Goal: Information Seeking & Learning: Learn about a topic

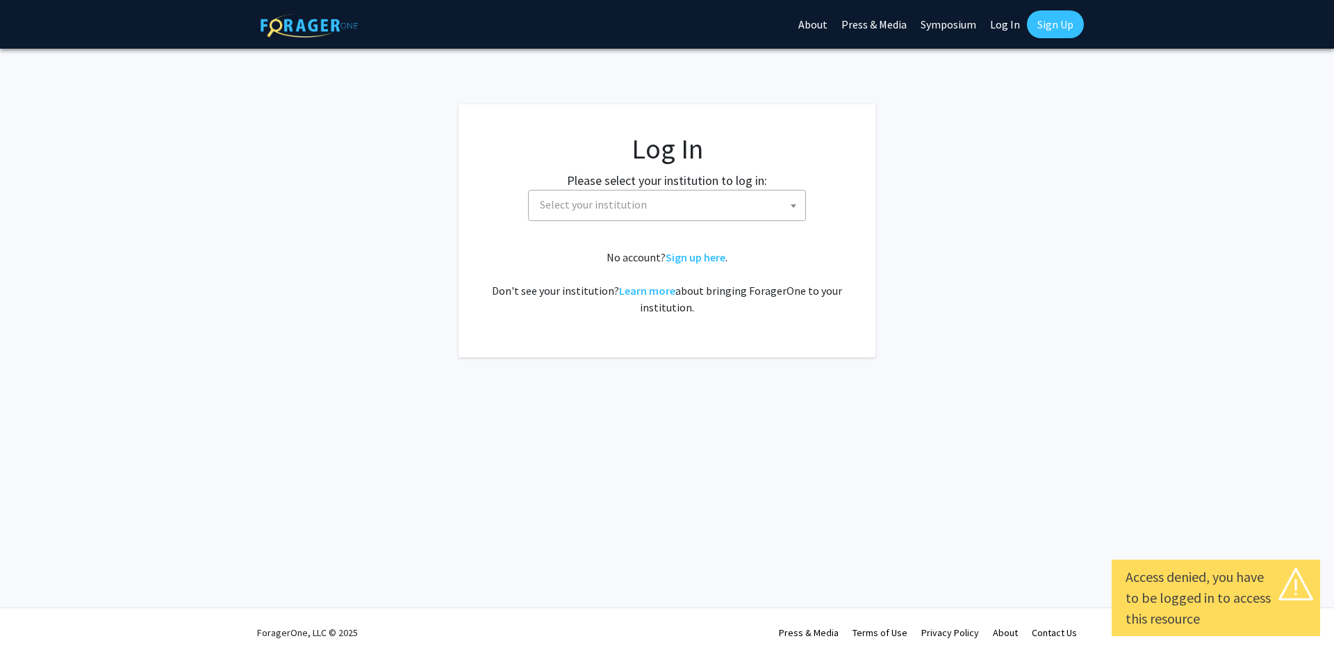
select select
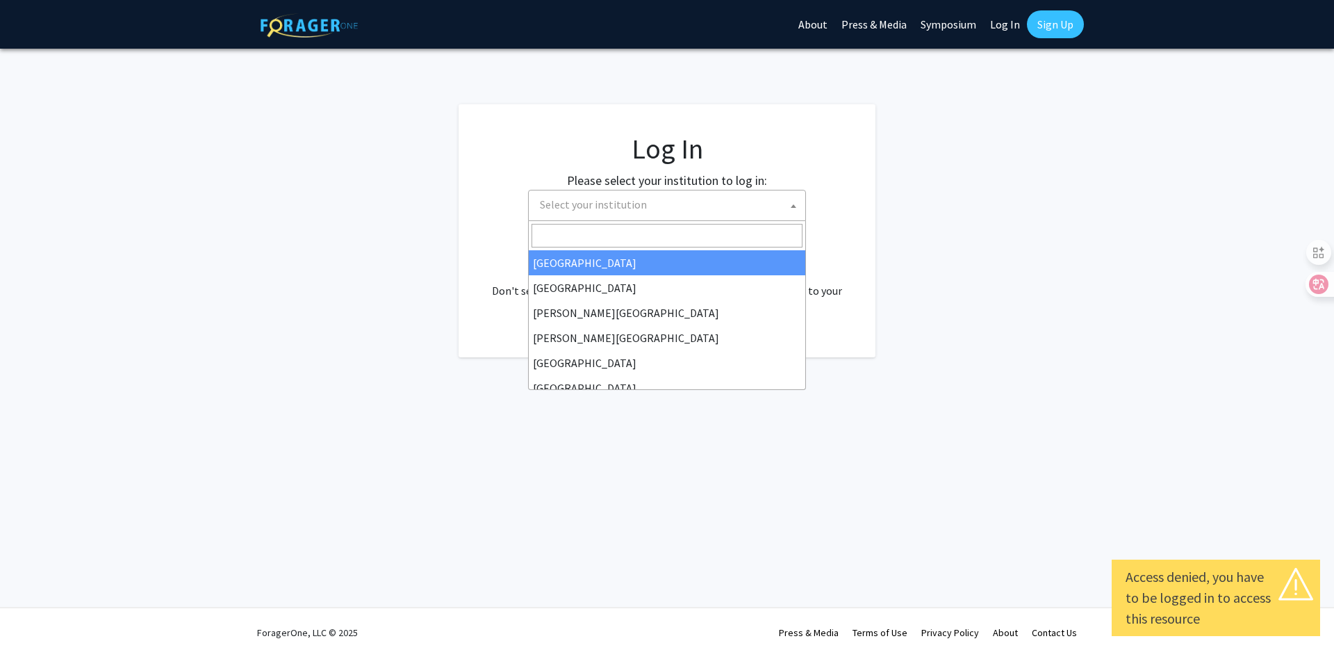
click at [641, 201] on span "Select your institution" at bounding box center [593, 204] width 107 height 14
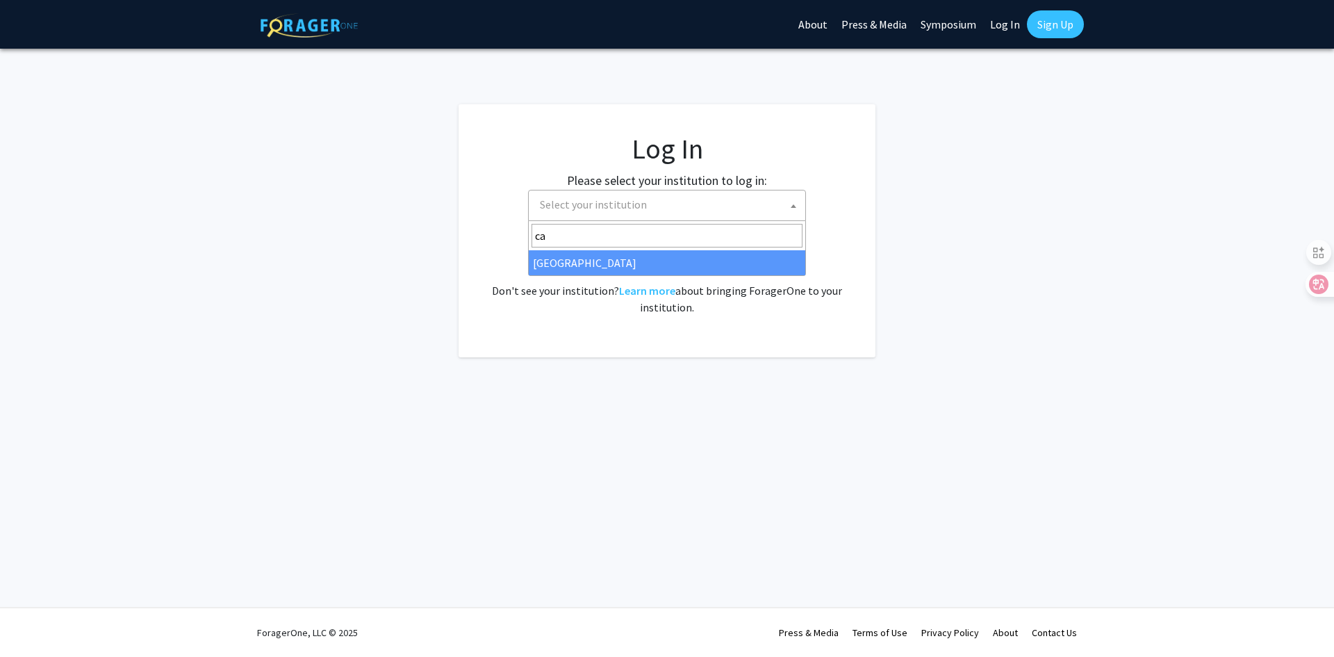
type input "c"
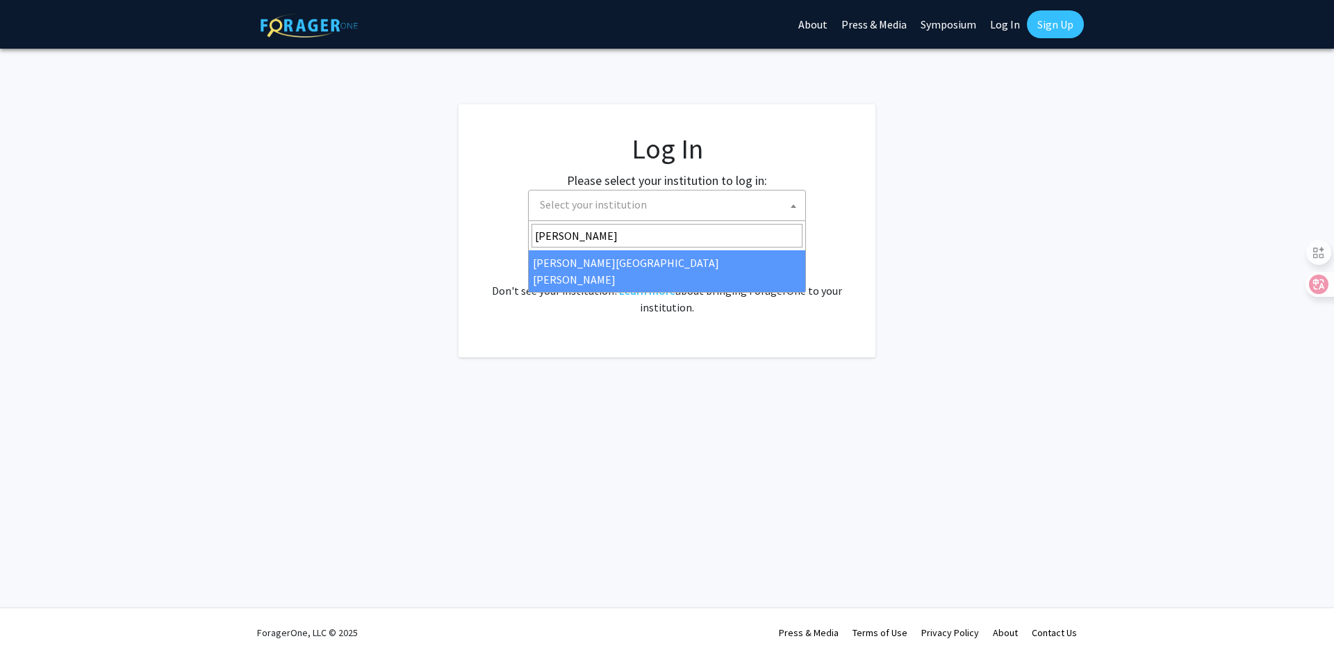
type input "john"
select select "1"
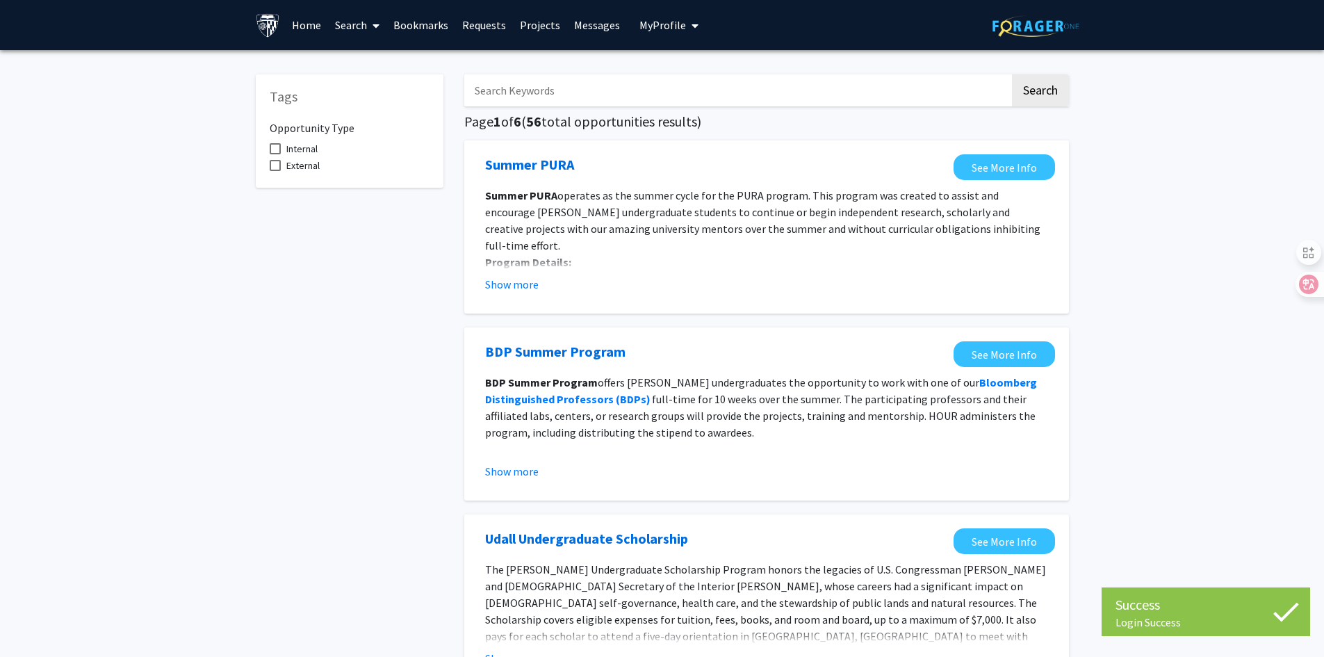
drag, startPoint x: 488, startPoint y: 362, endPoint x: 353, endPoint y: 321, distance: 141.5
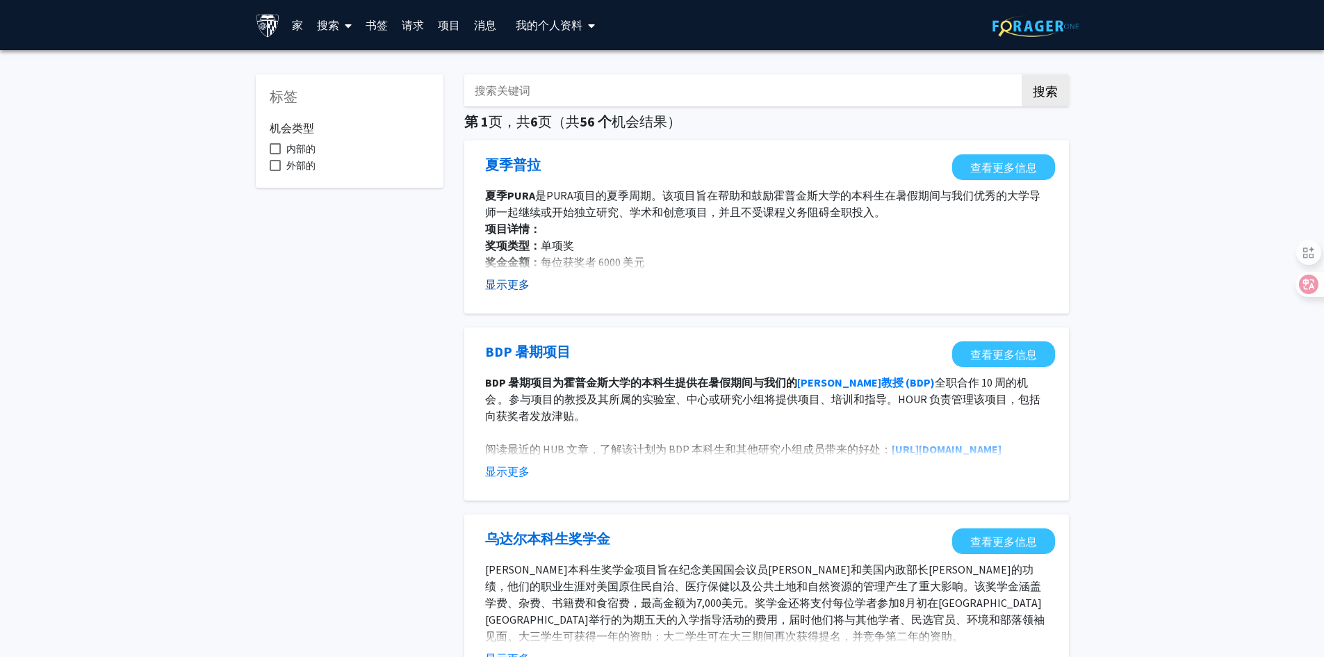
click at [513, 291] on button "显示更多" at bounding box center [507, 284] width 44 height 17
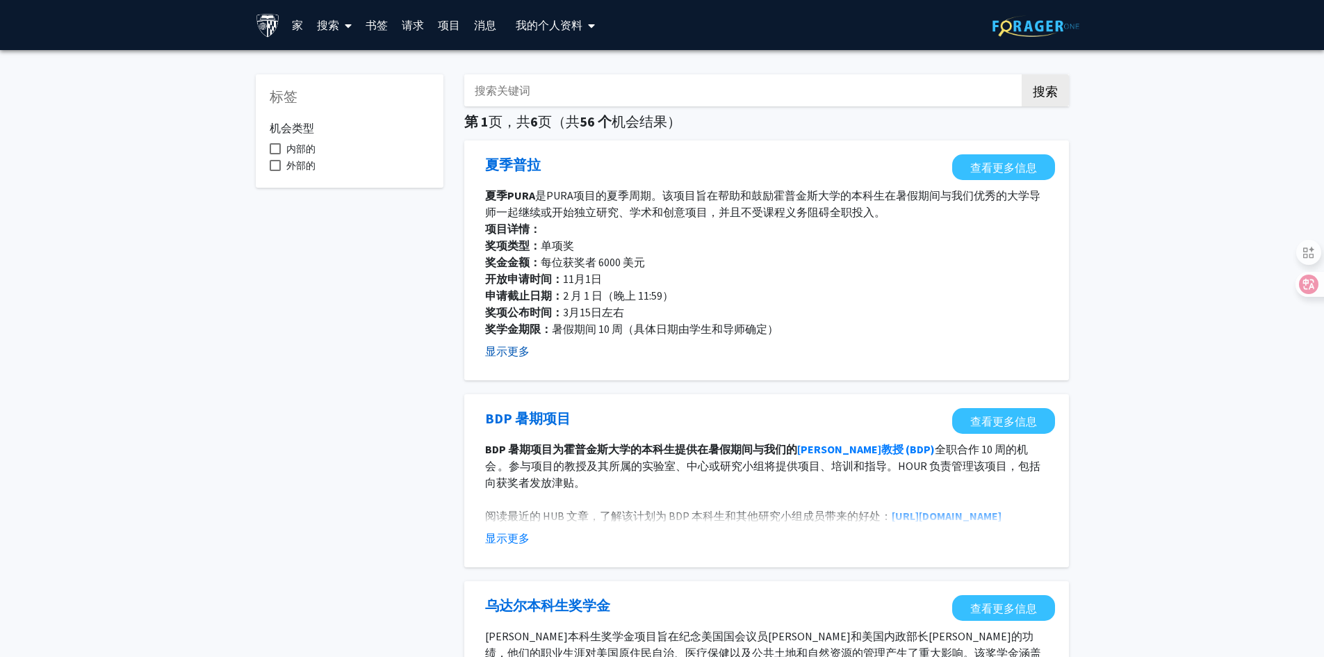
click at [501, 347] on font "显示更多" at bounding box center [507, 351] width 44 height 14
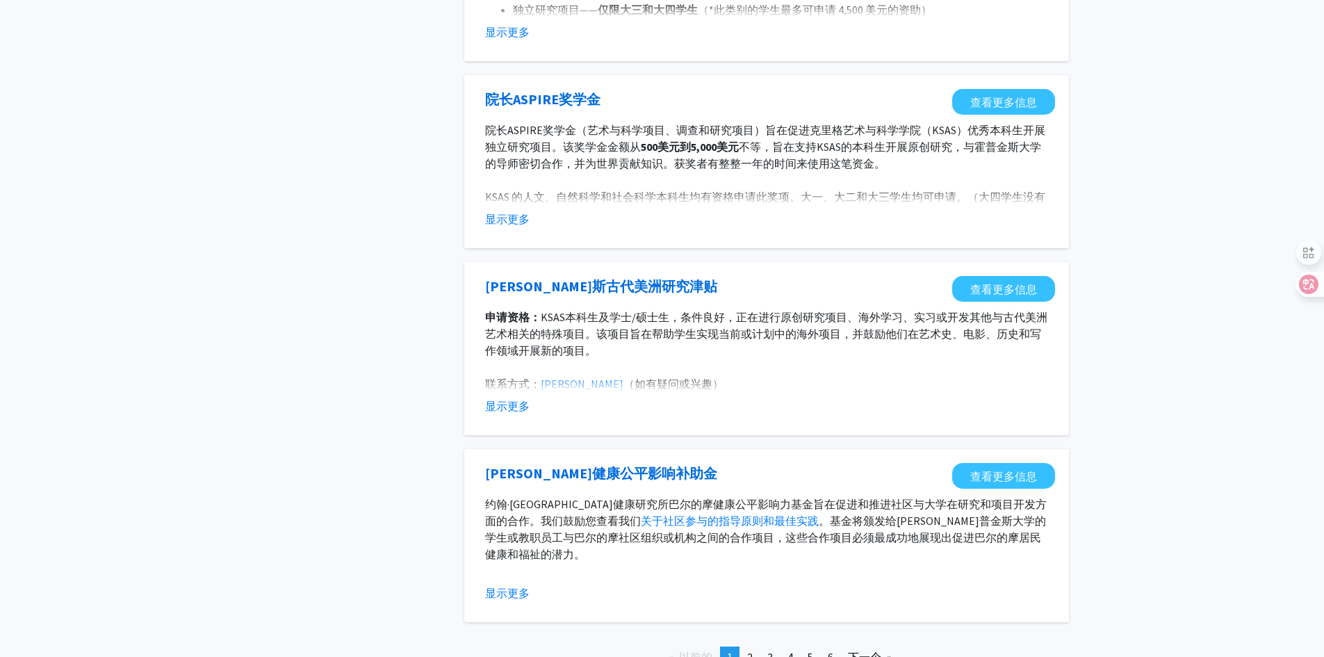
scroll to position [1396, 0]
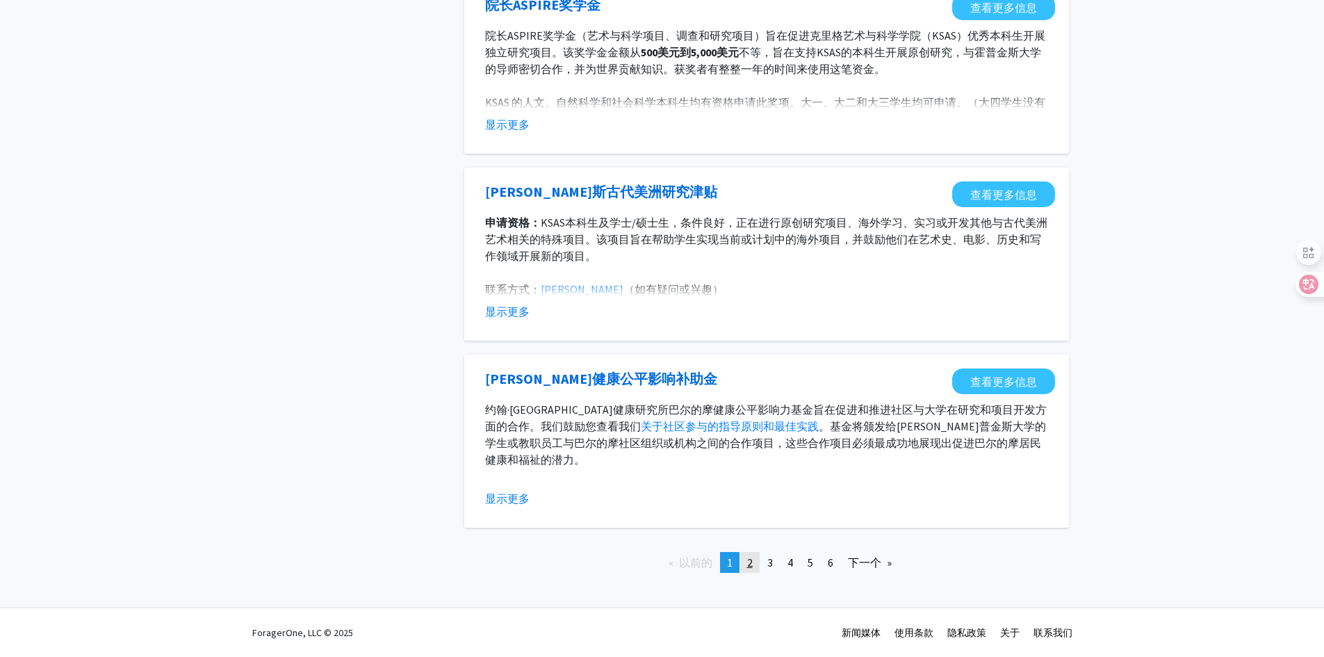
click at [748, 561] on font "2" at bounding box center [750, 562] width 6 height 14
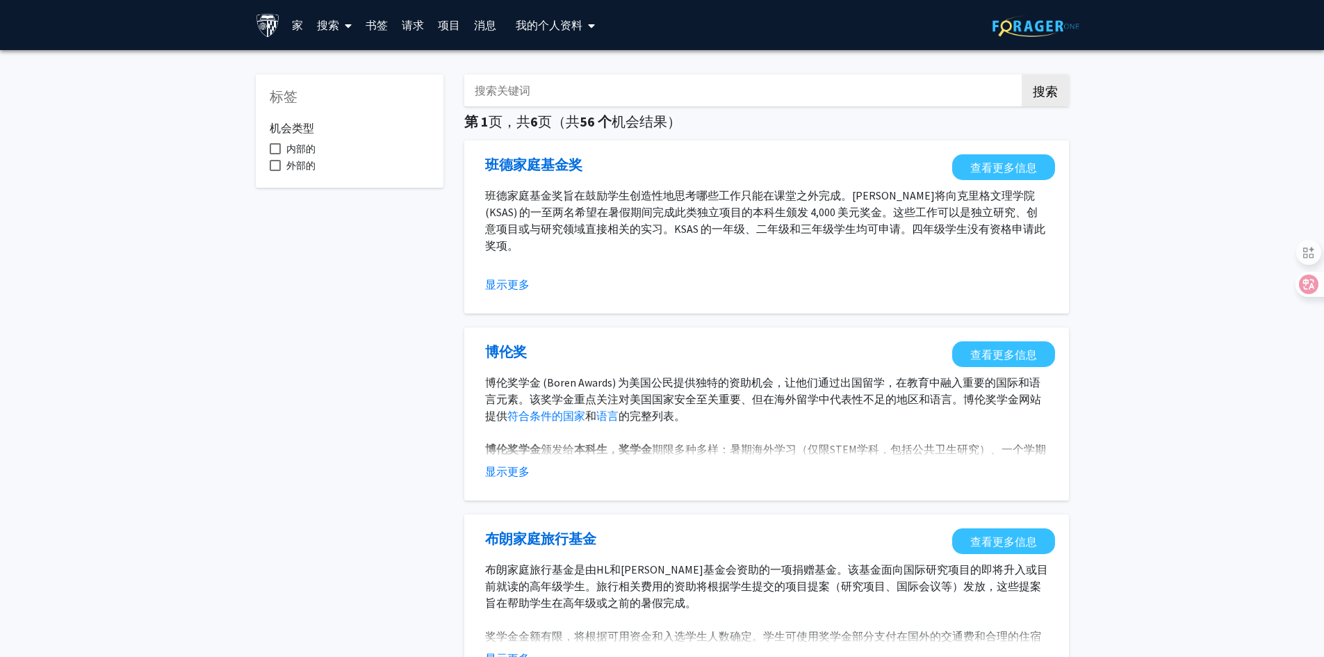
click at [272, 147] on span at bounding box center [275, 148] width 11 height 11
click at [274, 154] on input "内部的" at bounding box center [274, 154] width 1 height 1
checkbox input "true"
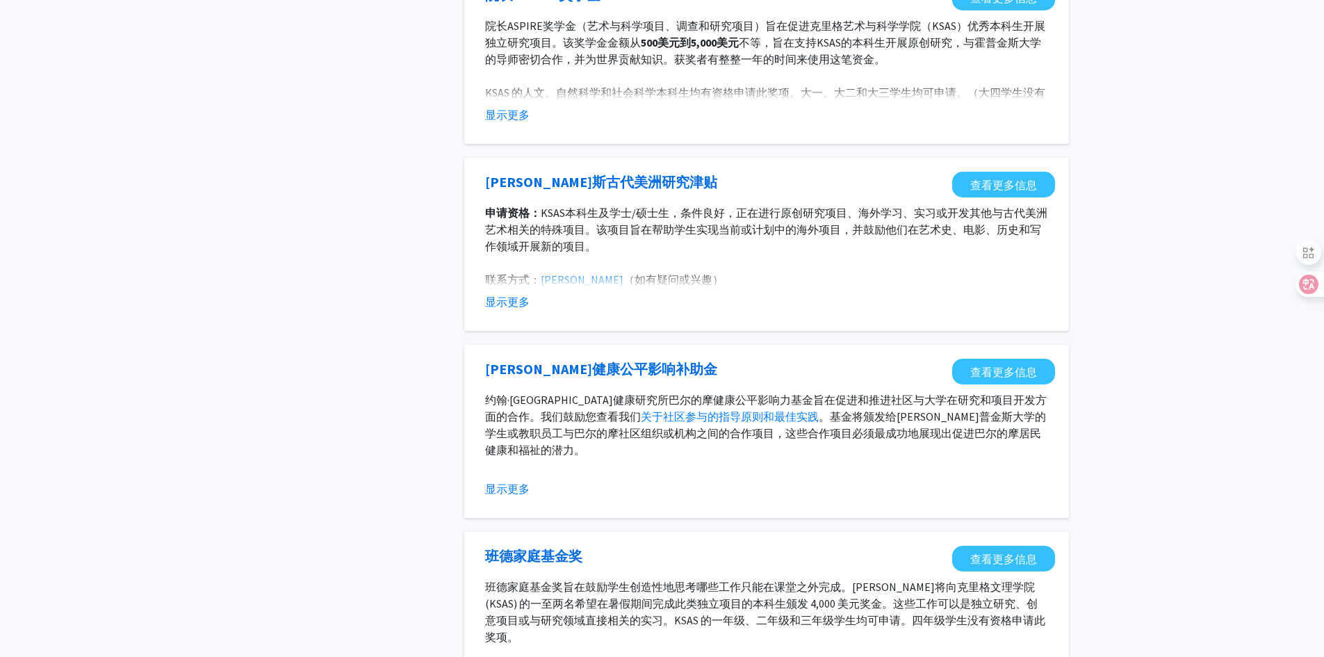
scroll to position [1396, 0]
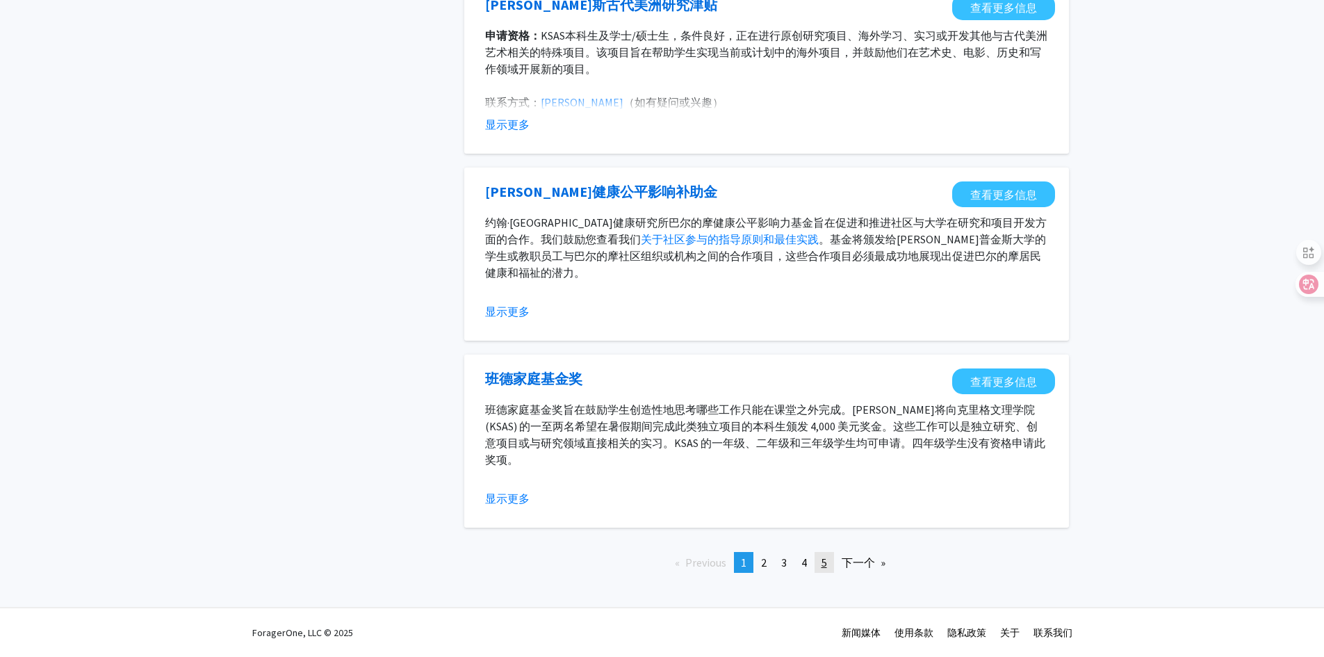
click at [824, 559] on font "5" at bounding box center [824, 562] width 6 height 14
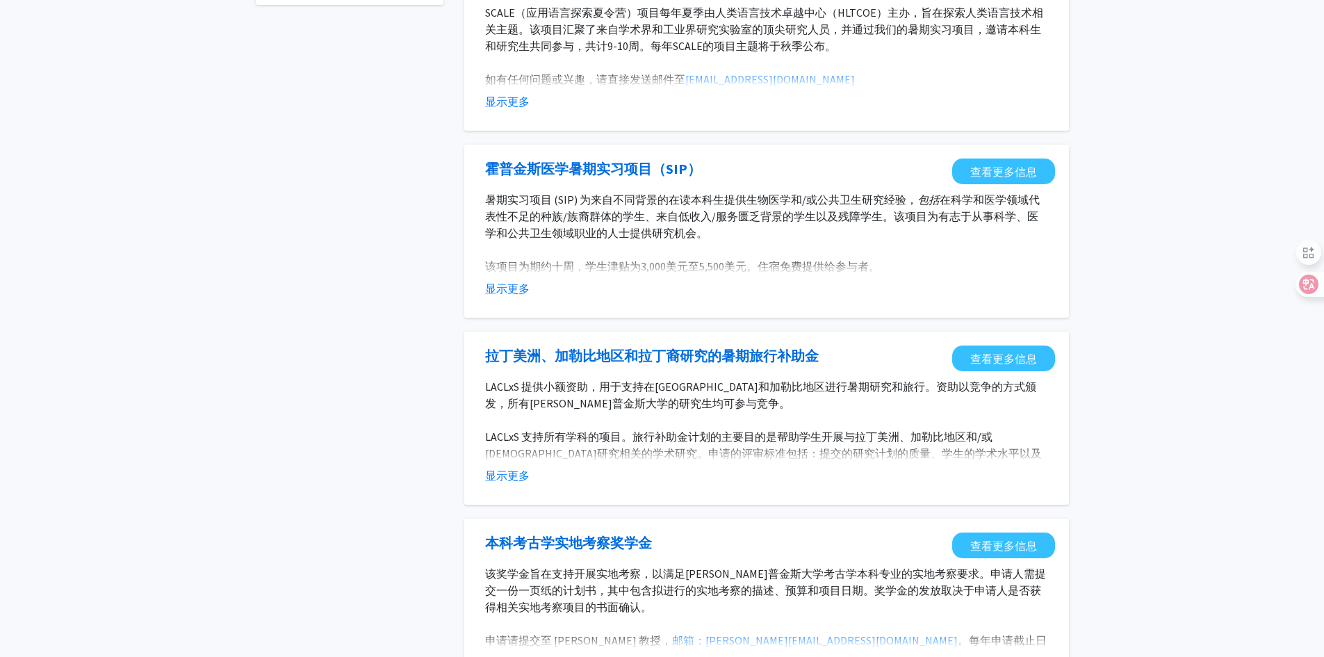
scroll to position [486, 0]
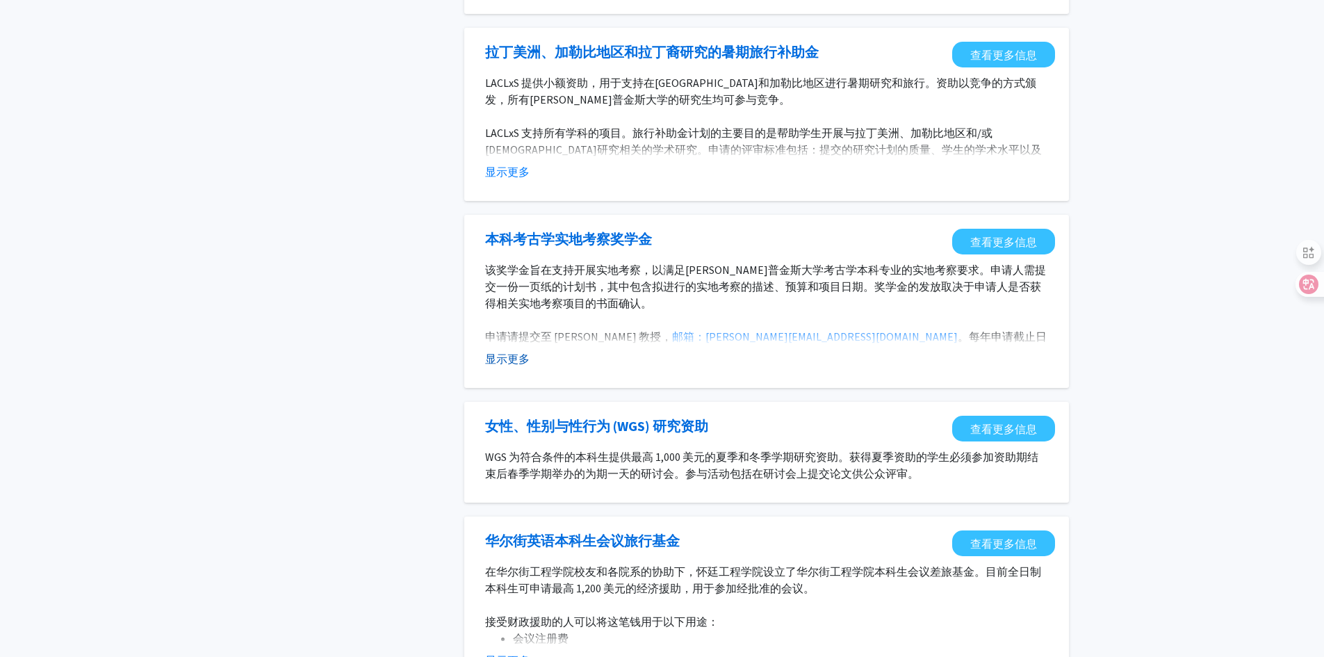
click at [505, 365] on font "显示更多" at bounding box center [507, 359] width 44 height 14
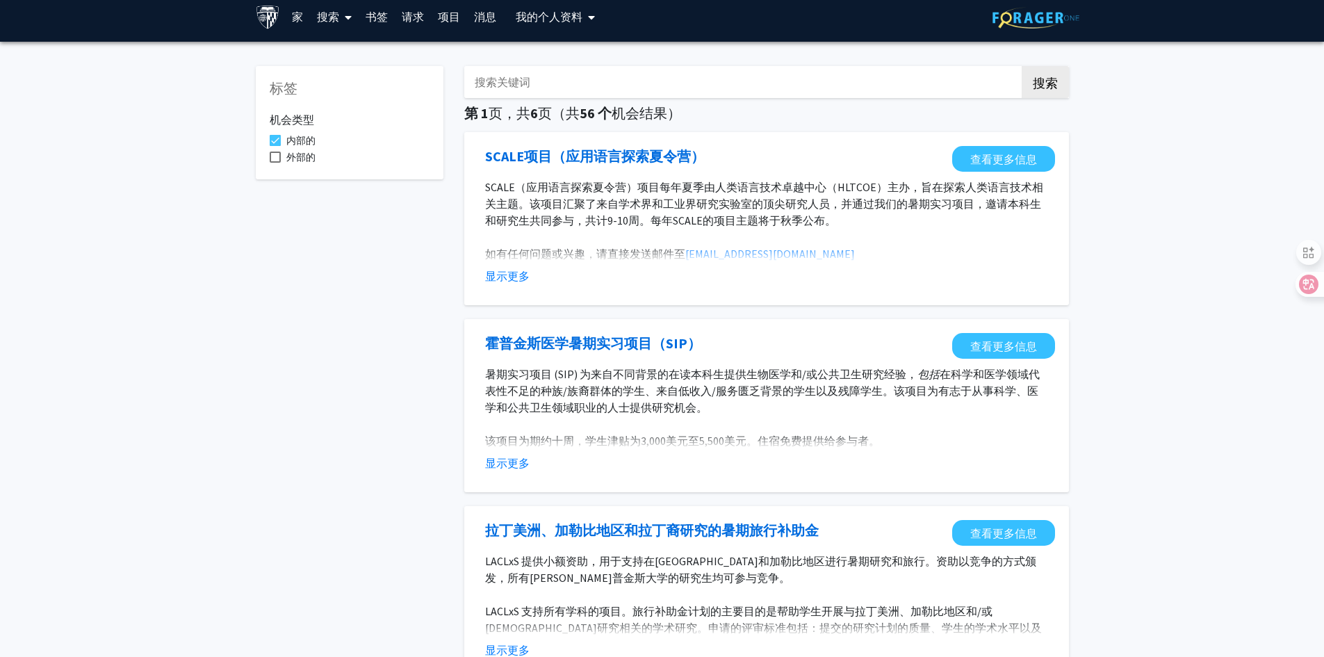
scroll to position [0, 0]
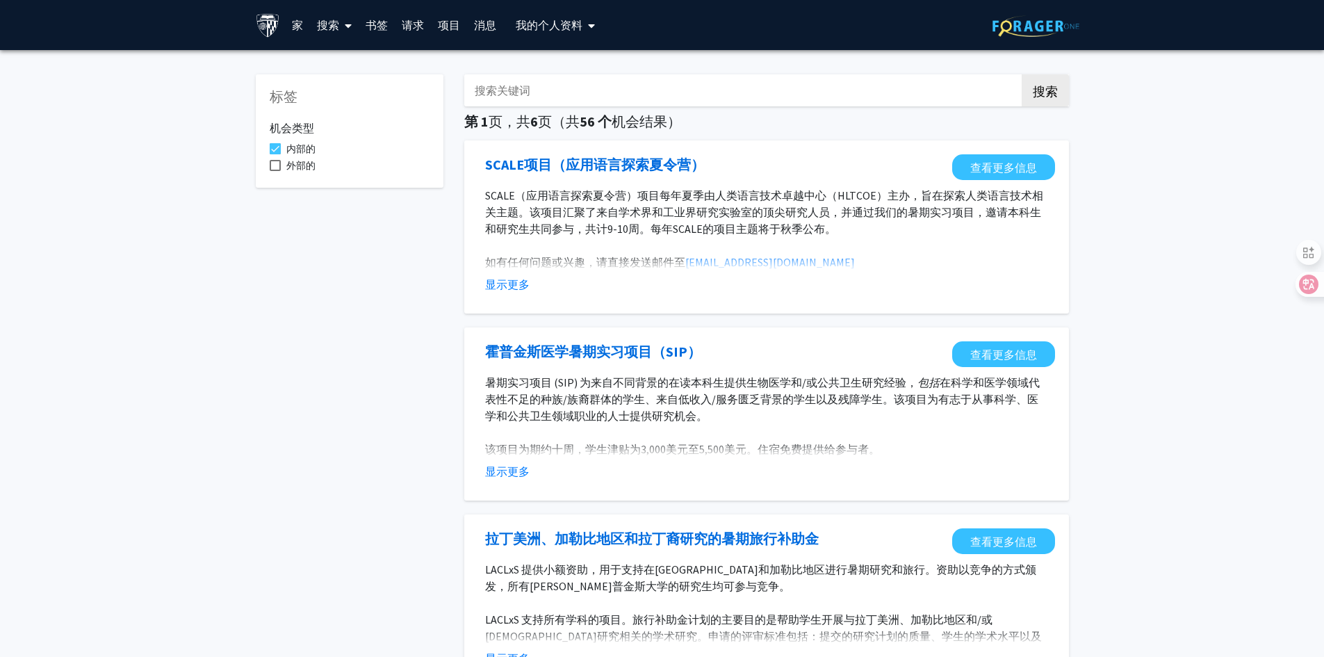
click at [379, 24] on font "书签" at bounding box center [376, 25] width 22 height 14
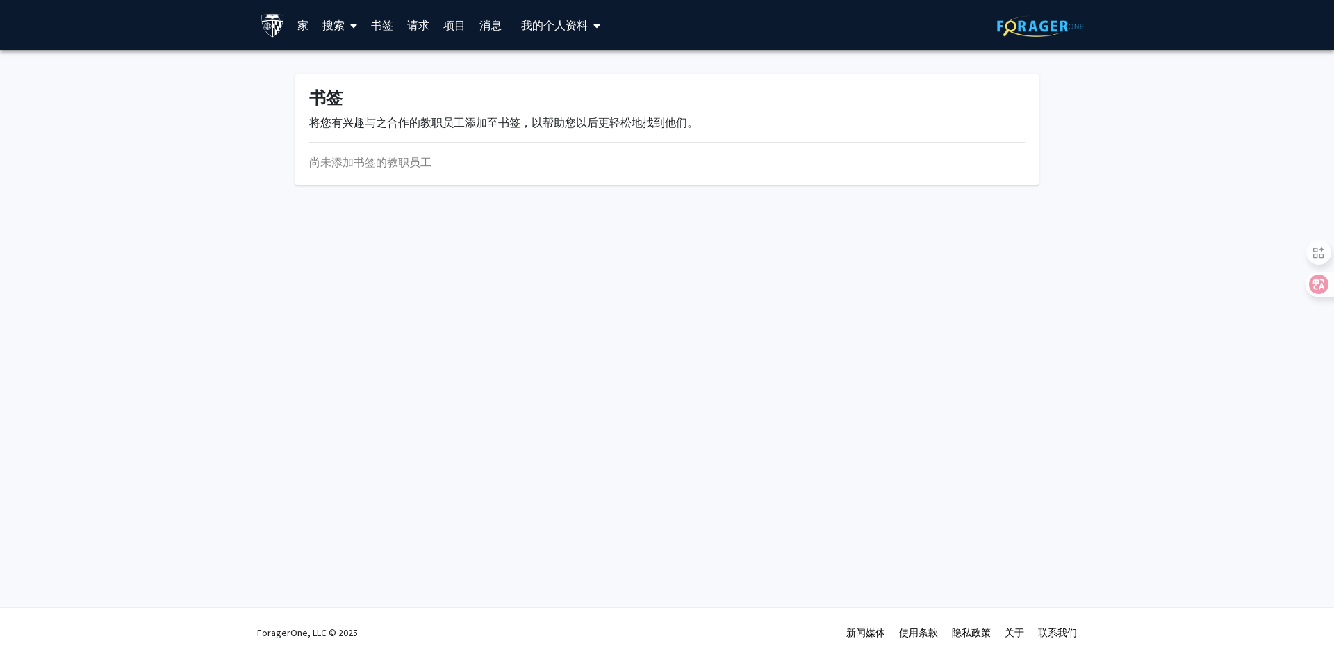
click at [355, 29] on icon at bounding box center [353, 25] width 7 height 11
click at [362, 57] on font "教职员工" at bounding box center [358, 64] width 44 height 14
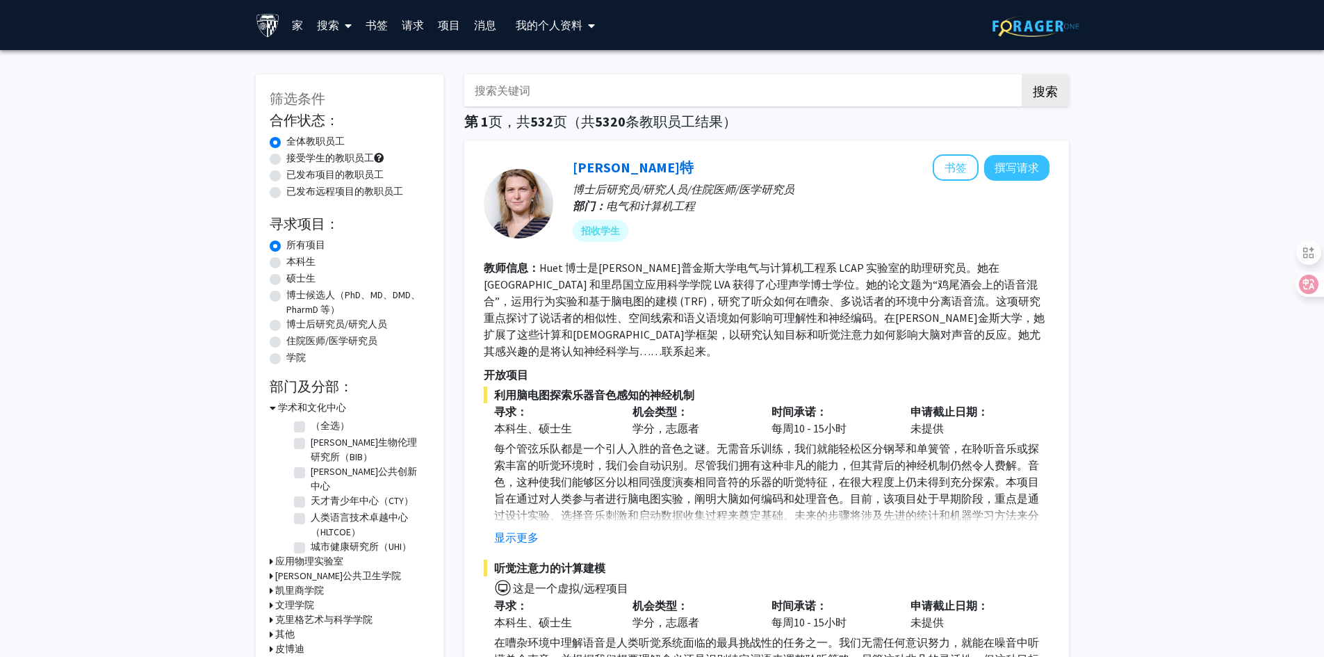
click at [324, 23] on font "搜索" at bounding box center [328, 25] width 22 height 14
click at [274, 165] on div "接受学生的教职员工" at bounding box center [350, 159] width 160 height 17
click at [286, 170] on label "已发布项目的教职员工" at bounding box center [334, 174] width 97 height 15
click at [286, 170] on input "已发布项目的教职员工" at bounding box center [290, 171] width 9 height 9
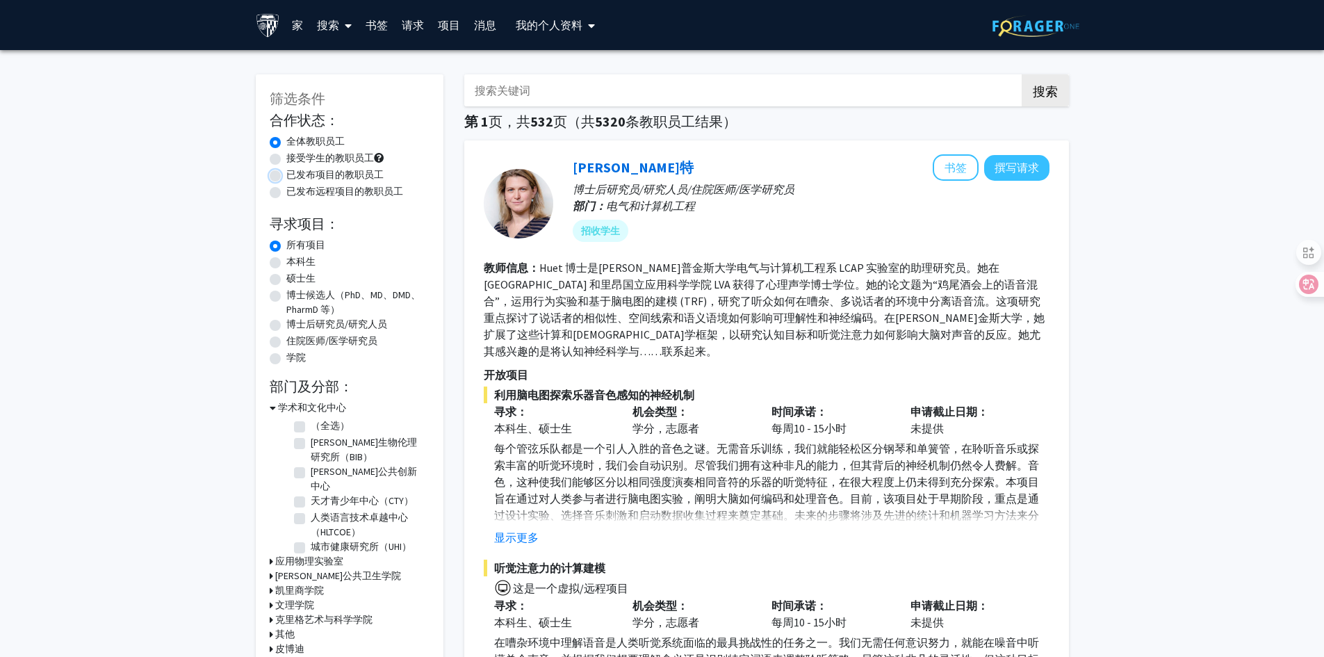
radio input "true"
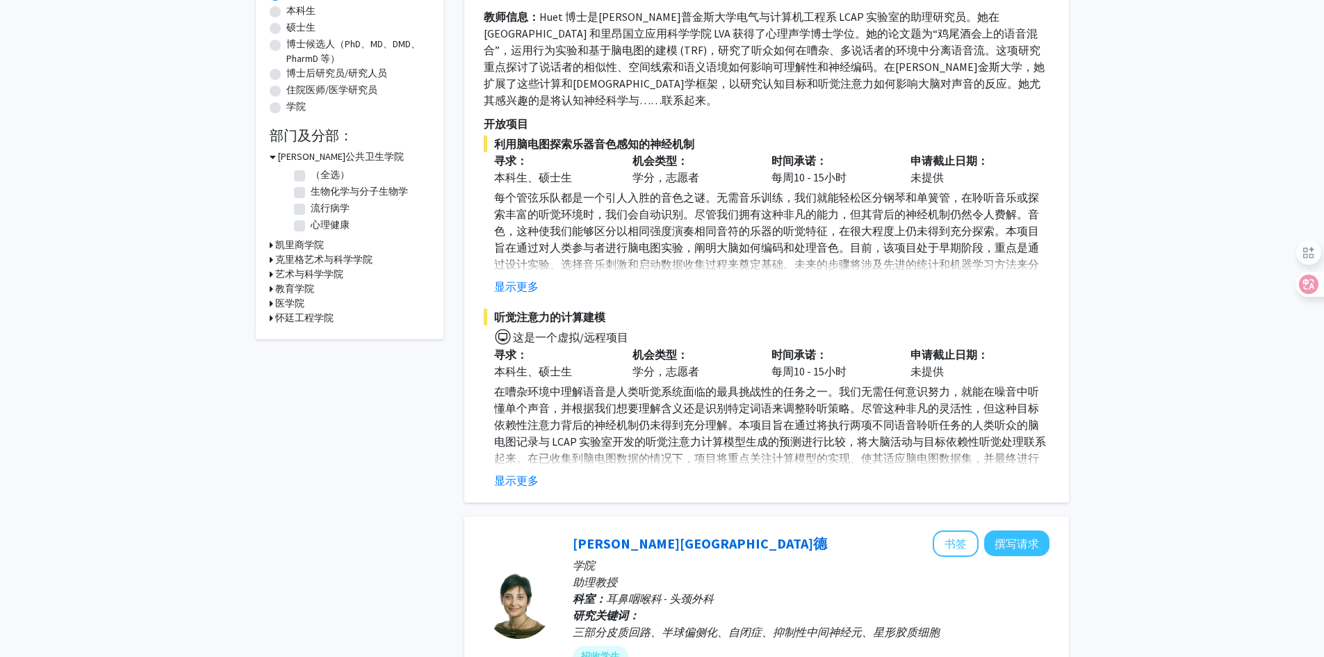
scroll to position [278, 0]
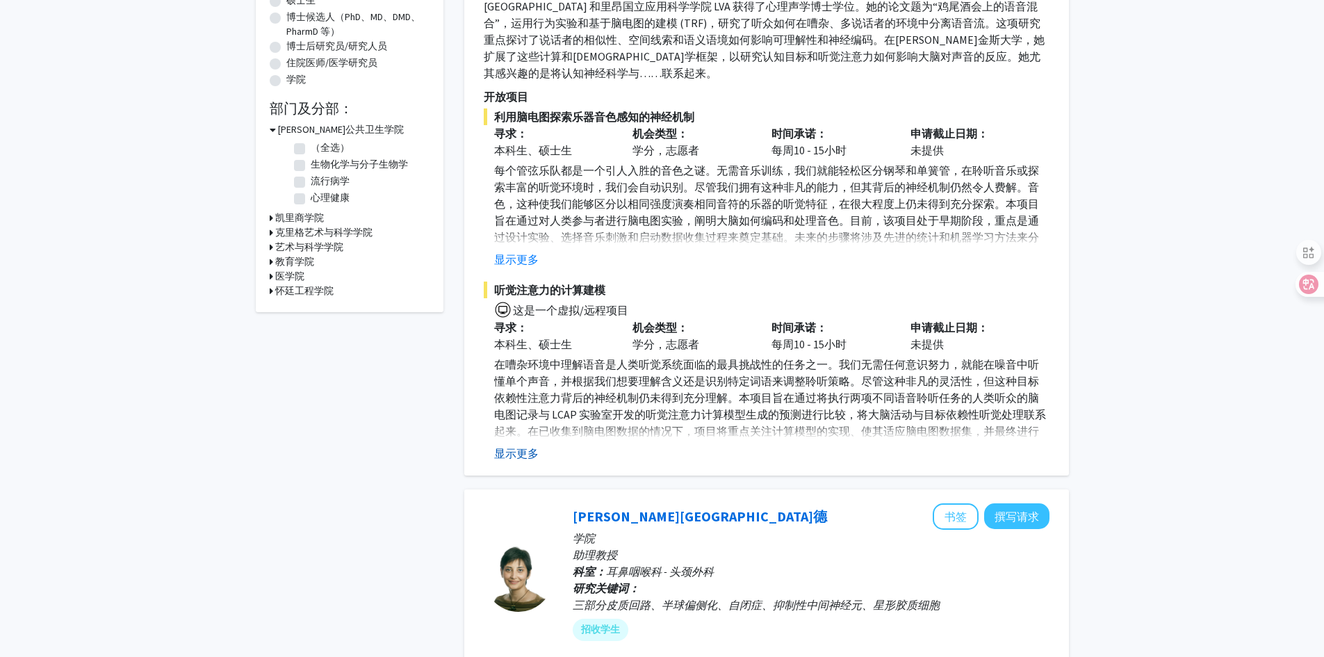
click at [520, 446] on font "显示更多" at bounding box center [516, 453] width 44 height 14
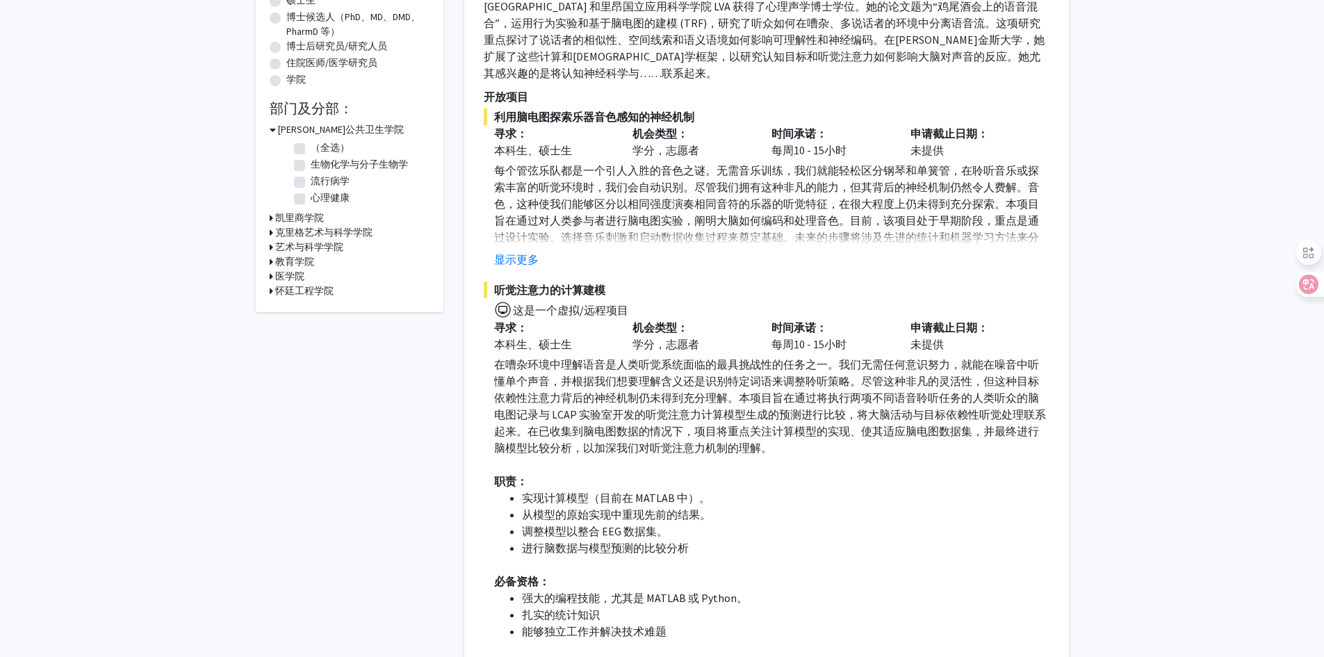
scroll to position [764, 0]
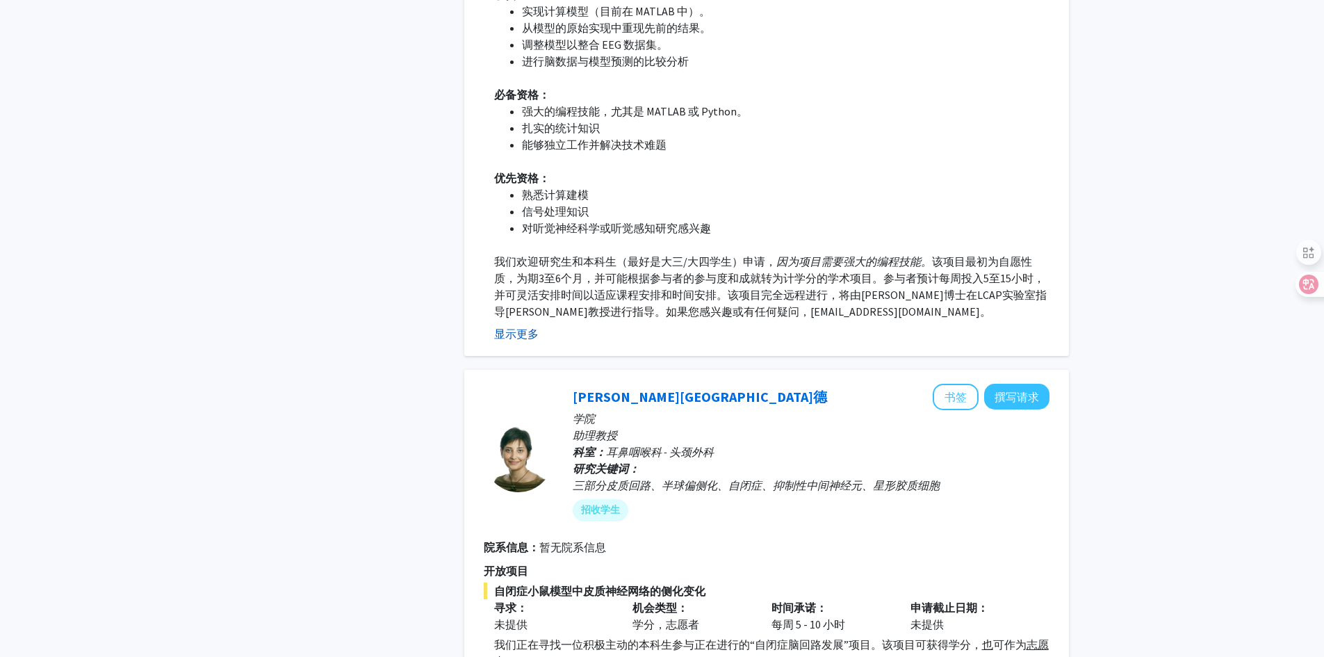
click at [511, 328] on font "显示更多" at bounding box center [516, 334] width 44 height 14
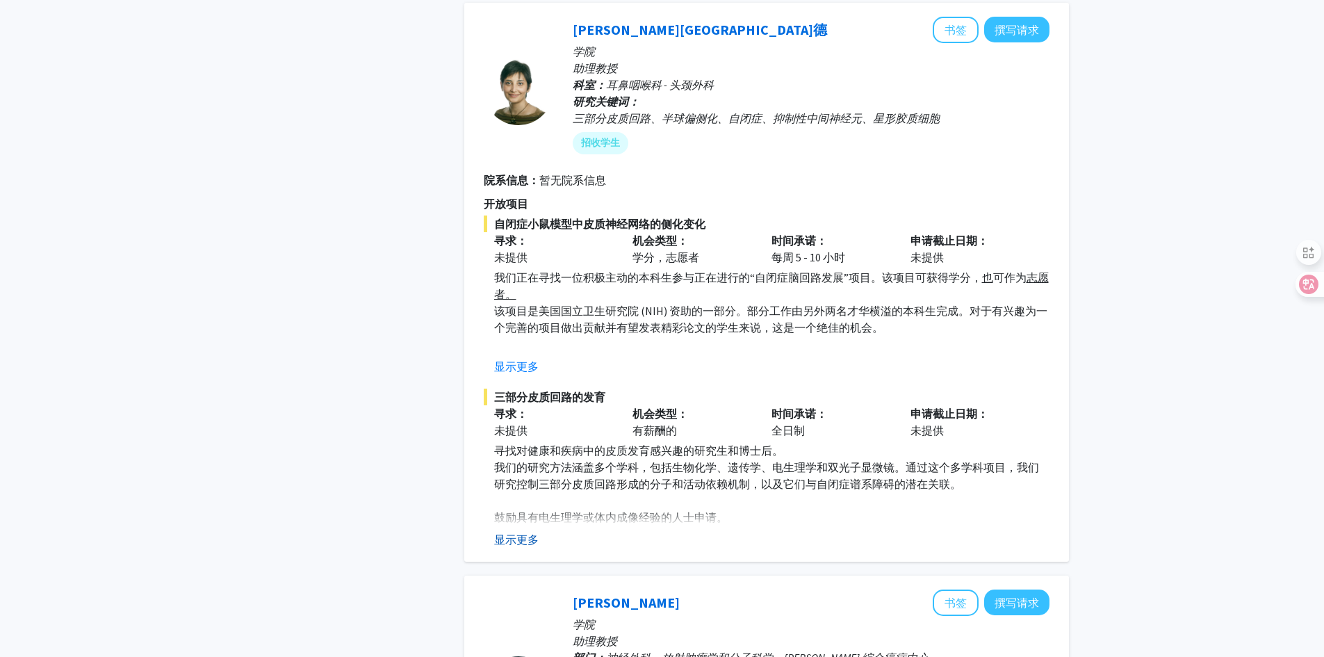
click at [501, 532] on font "显示更多" at bounding box center [516, 539] width 44 height 14
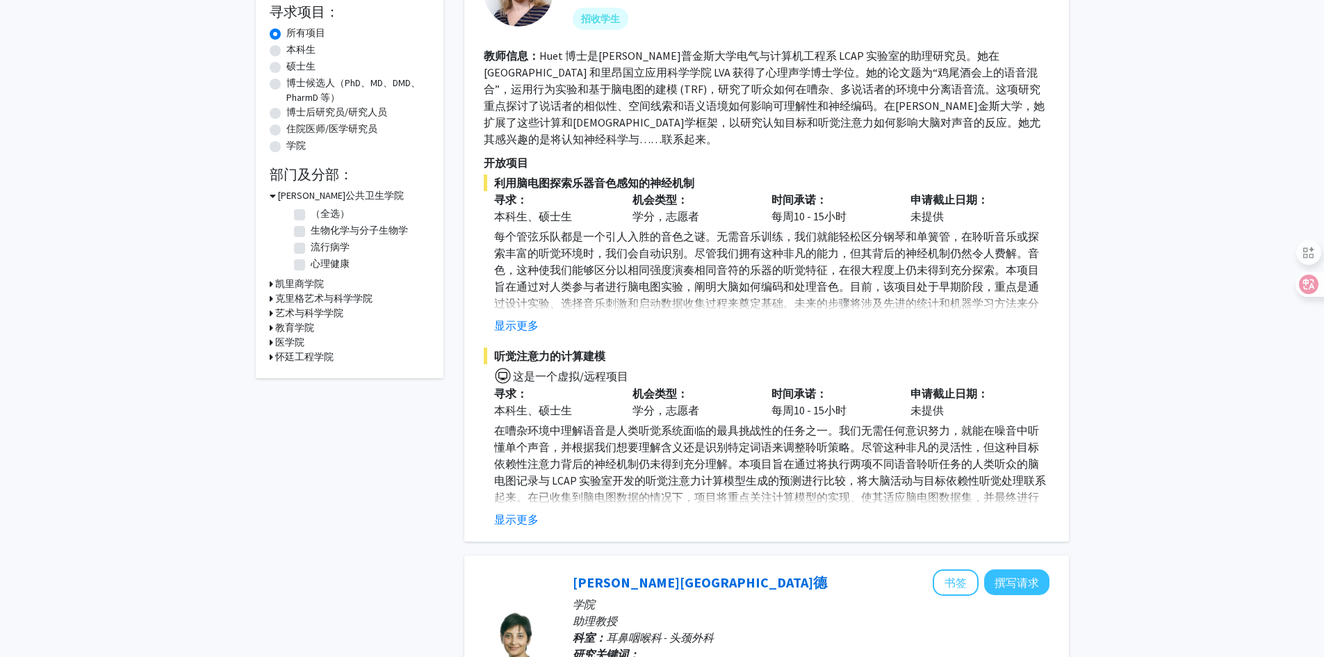
scroll to position [208, 0]
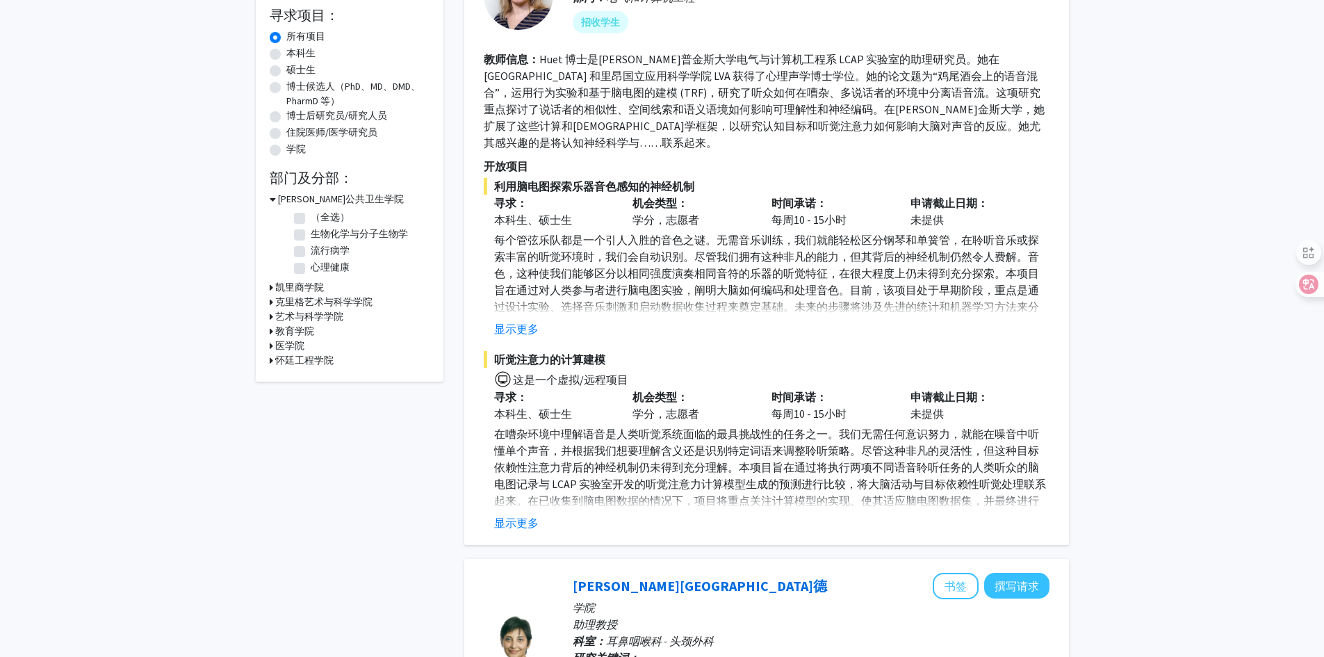
click at [283, 286] on font "凯里商学院" at bounding box center [299, 287] width 49 height 13
click at [311, 343] on label "创新创业" at bounding box center [330, 338] width 39 height 15
click at [311, 340] on input "创新创业" at bounding box center [315, 335] width 9 height 9
checkbox input "true"
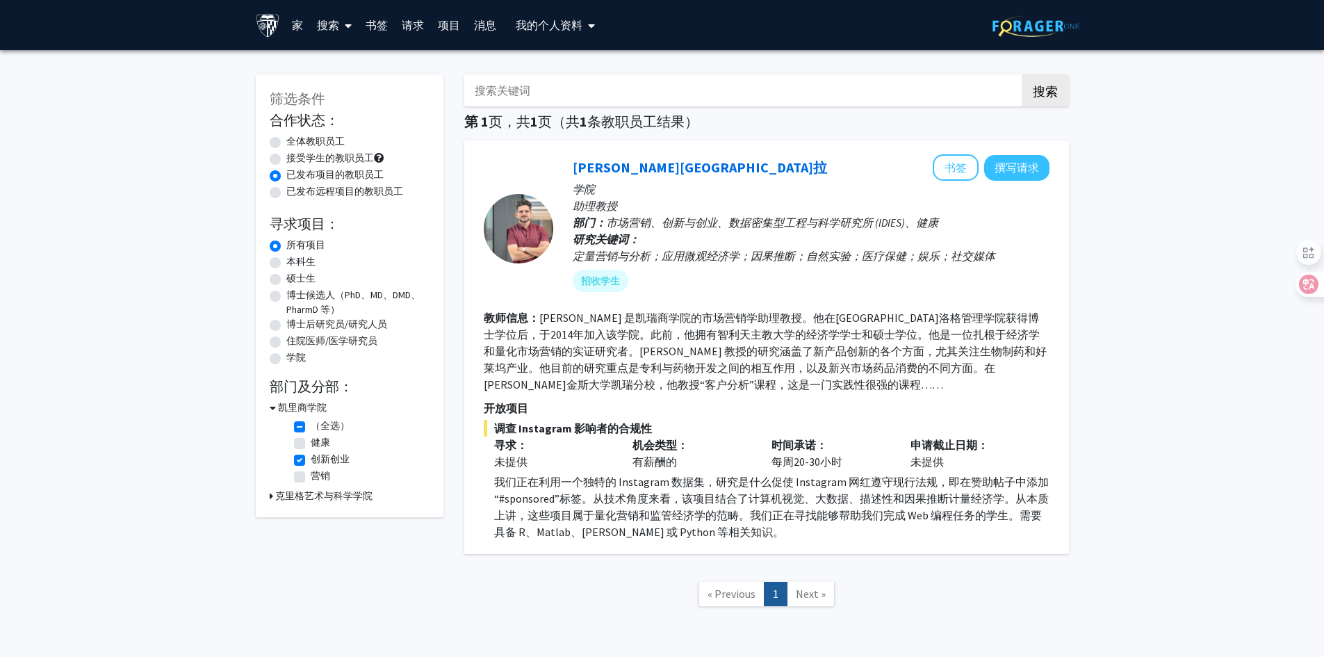
click at [311, 475] on label "营销" at bounding box center [320, 475] width 19 height 15
click at [311, 475] on input "营销" at bounding box center [315, 472] width 9 height 9
checkbox input "true"
click at [306, 447] on fg-checkbox "健康 健康" at bounding box center [360, 443] width 132 height 17
click at [311, 445] on label "健康" at bounding box center [320, 442] width 19 height 15
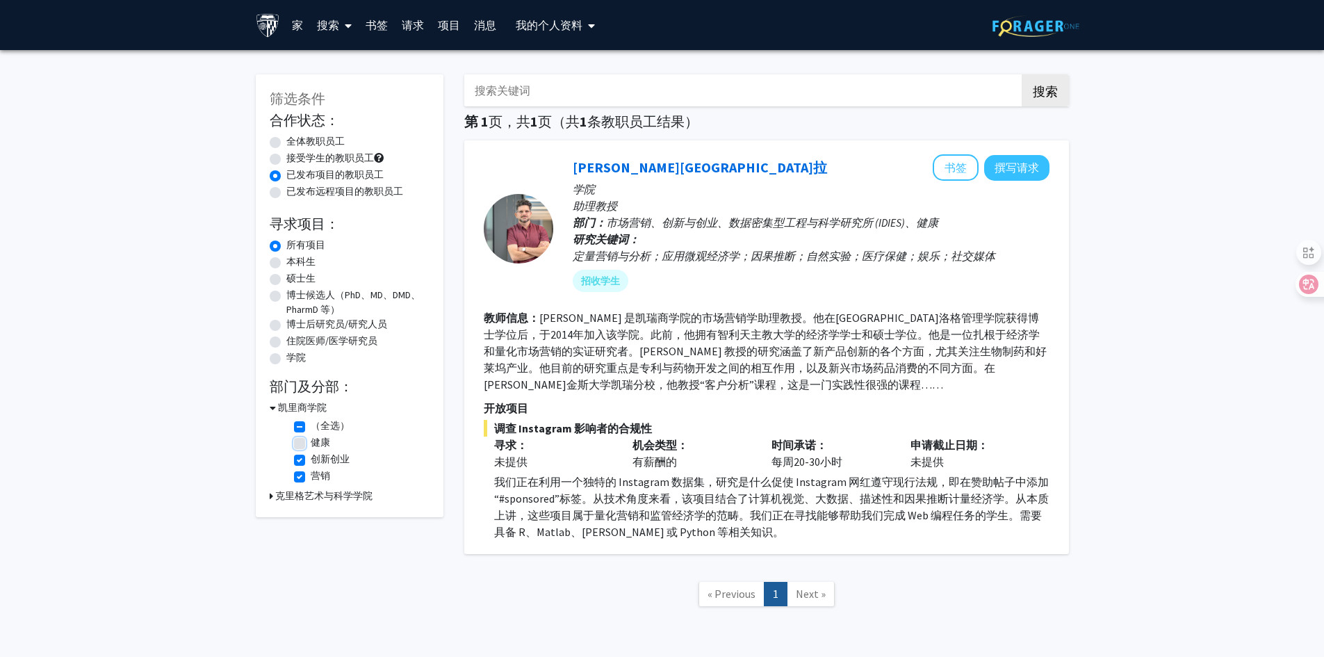
click at [311, 444] on input "健康" at bounding box center [315, 439] width 9 height 9
checkbox input "true"
click at [311, 445] on label "健康" at bounding box center [320, 442] width 19 height 15
click at [311, 444] on input "健康" at bounding box center [315, 439] width 9 height 9
checkbox input "false"
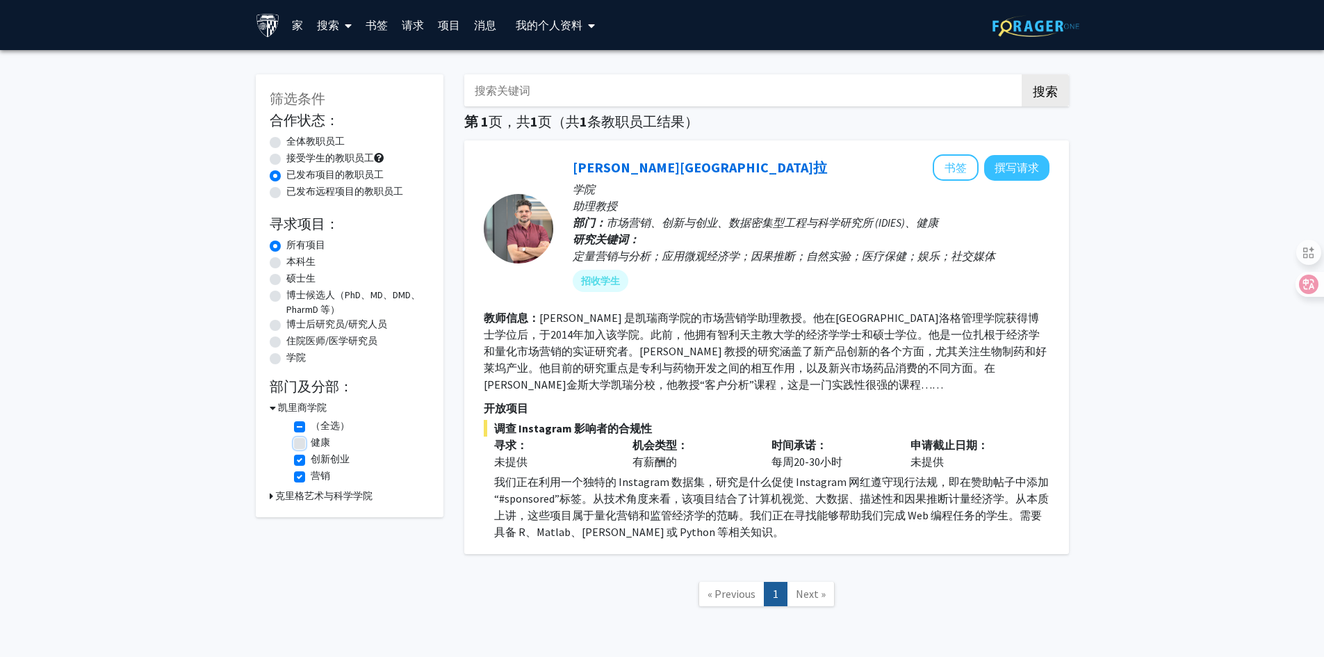
checkbox input "true"
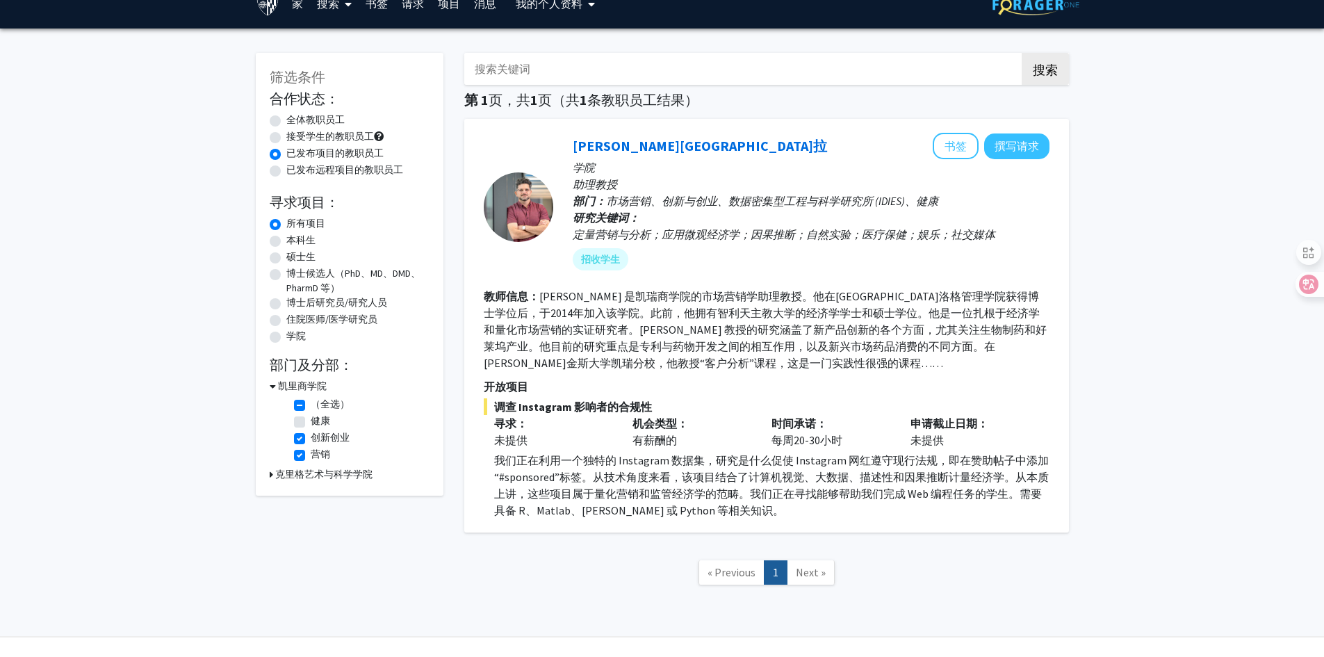
scroll to position [51, 0]
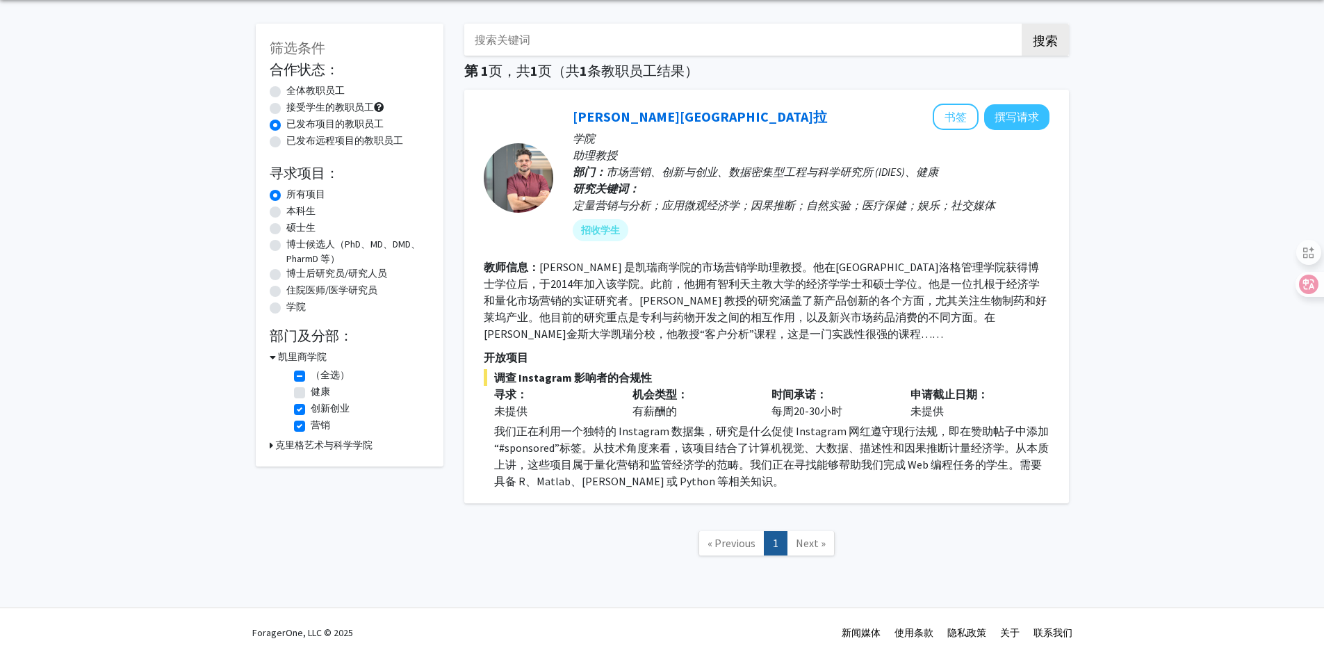
click at [295, 370] on fg-checkbox "（全选） （全选）" at bounding box center [360, 376] width 132 height 17
click at [311, 375] on label "（全选）" at bounding box center [330, 375] width 39 height 15
click at [311, 375] on input "（全选）" at bounding box center [315, 372] width 9 height 9
checkbox input "false"
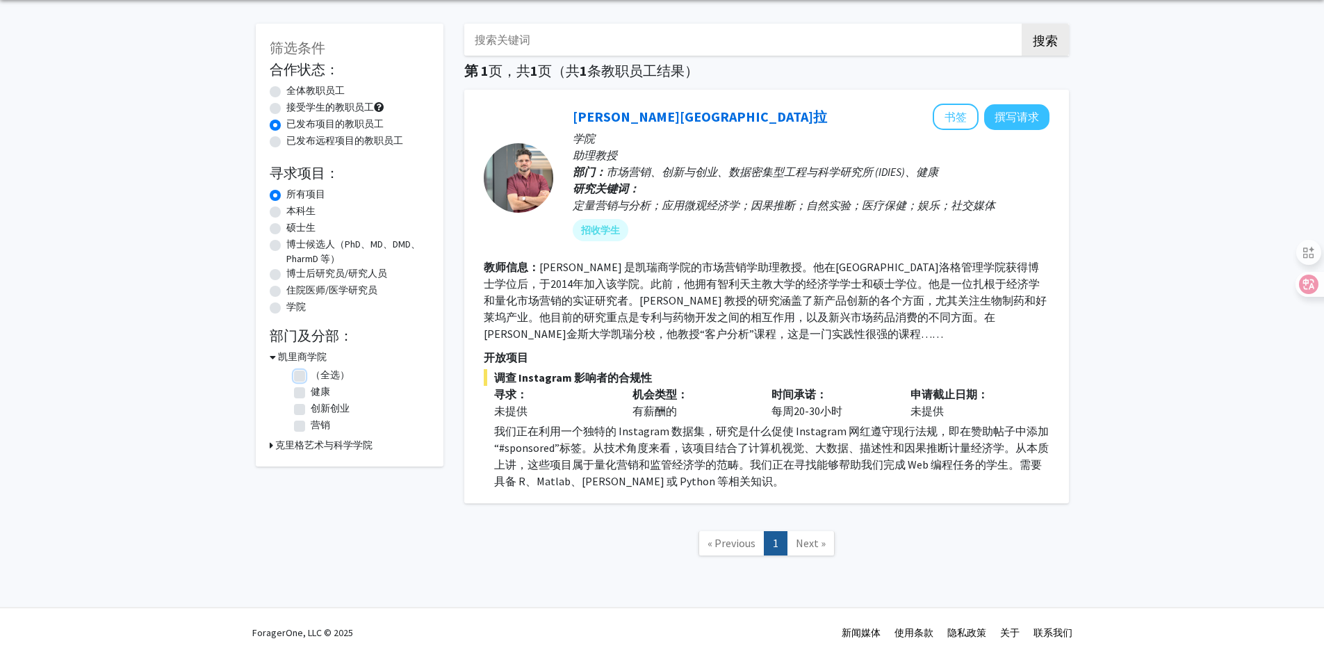
checkbox input "false"
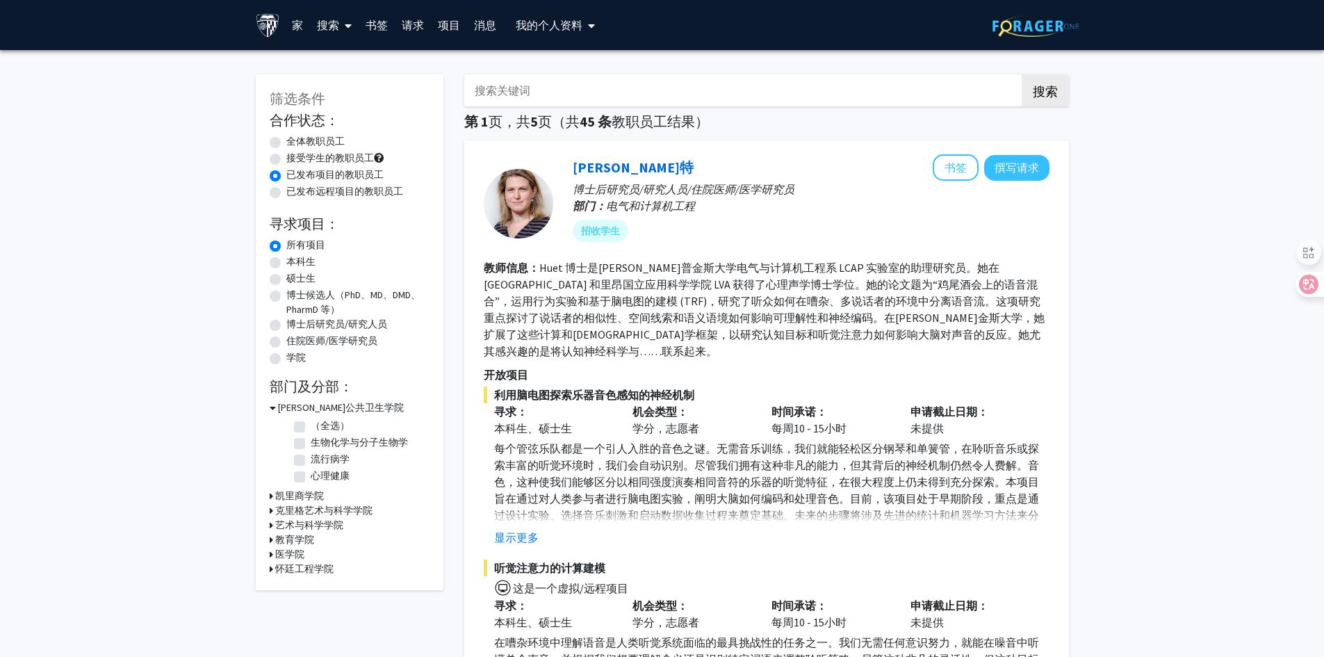
click at [288, 406] on font "[PERSON_NAME]公共卫生学院" at bounding box center [341, 407] width 126 height 13
